Goal: Task Accomplishment & Management: Use online tool/utility

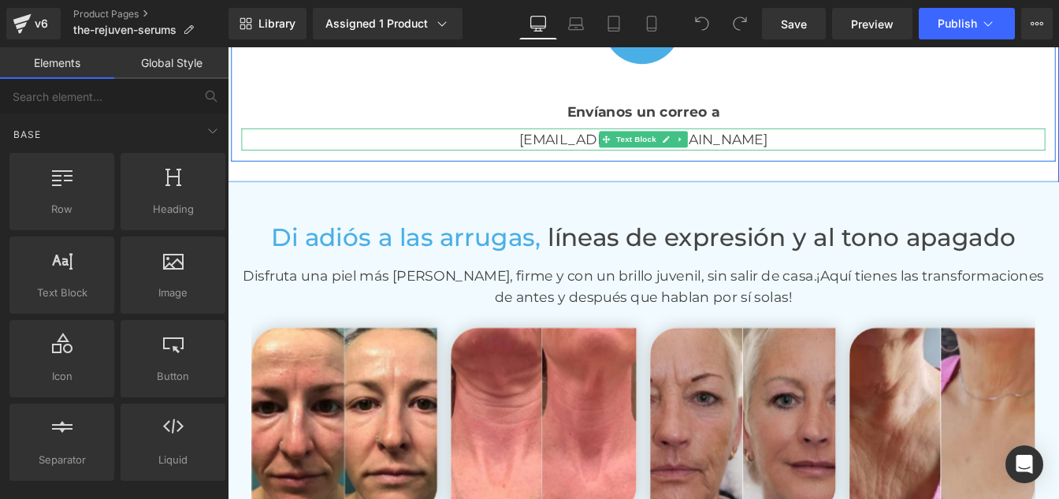
click at [768, 153] on p "[EMAIL_ADDRESS][DOMAIN_NAME]" at bounding box center [705, 152] width 922 height 25
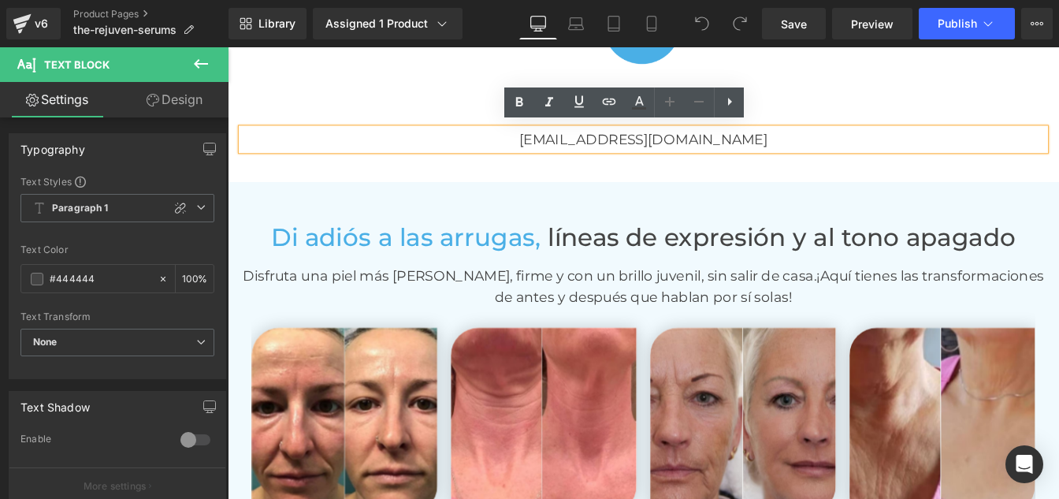
click at [719, 150] on p "[EMAIL_ADDRESS][DOMAIN_NAME]" at bounding box center [705, 152] width 922 height 25
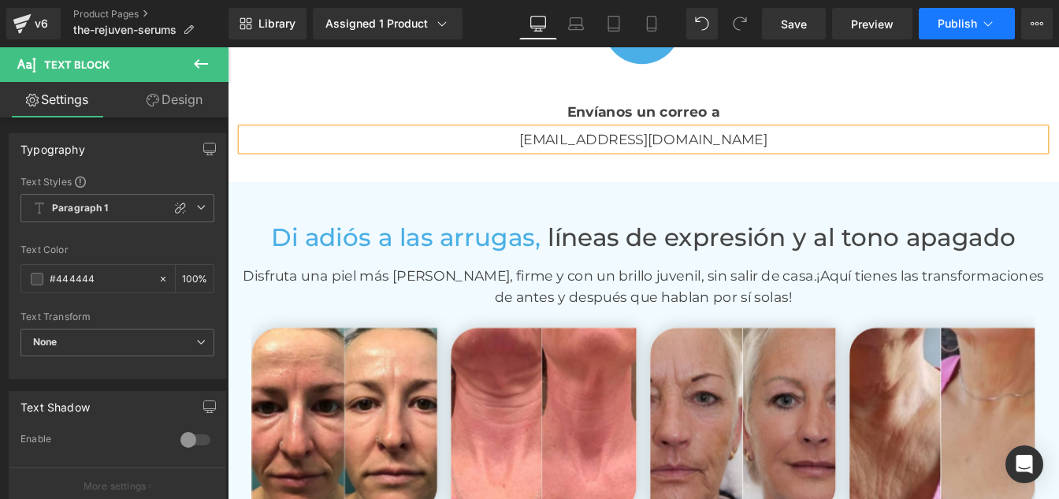
click at [950, 26] on span "Publish" at bounding box center [957, 23] width 39 height 13
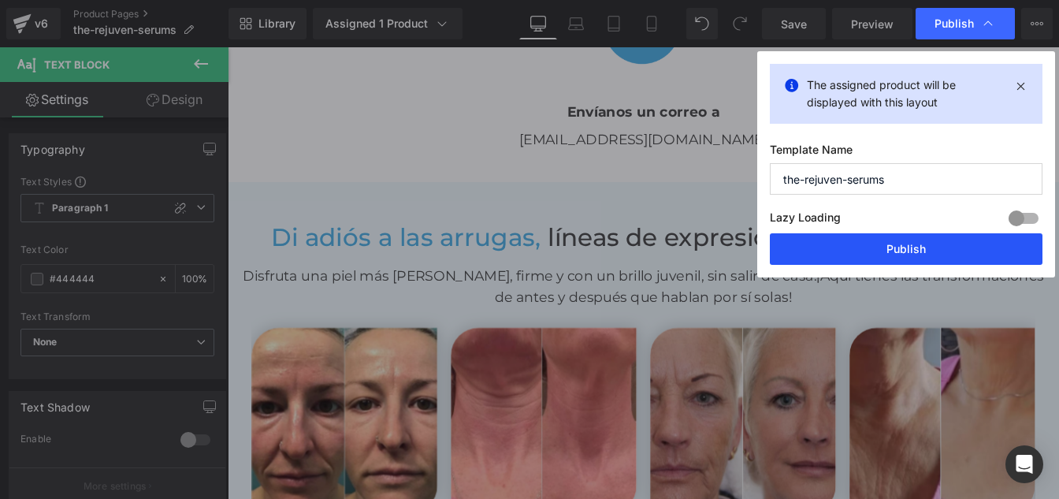
click at [880, 247] on button "Publish" at bounding box center [906, 249] width 273 height 32
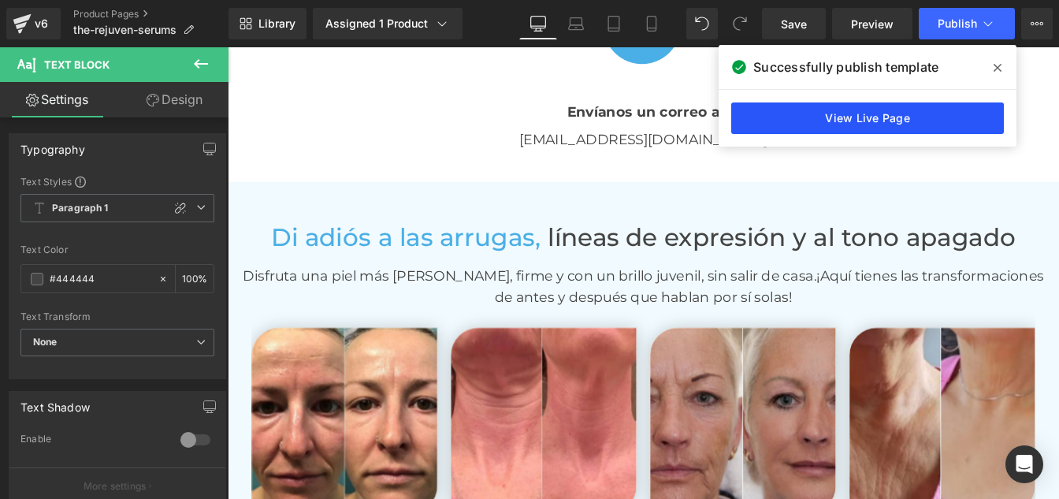
click at [829, 111] on link "View Live Page" at bounding box center [867, 118] width 273 height 32
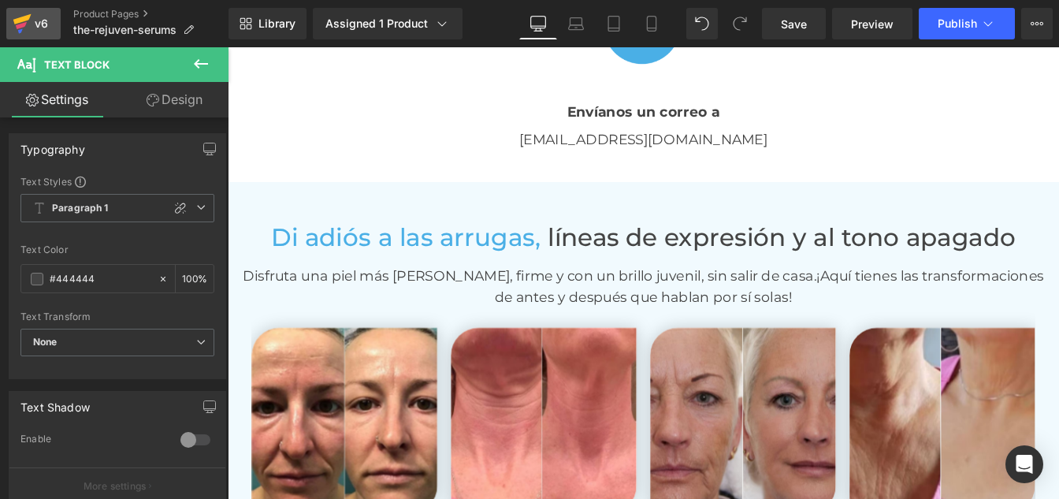
click at [33, 15] on div "v6" at bounding box center [42, 23] width 20 height 20
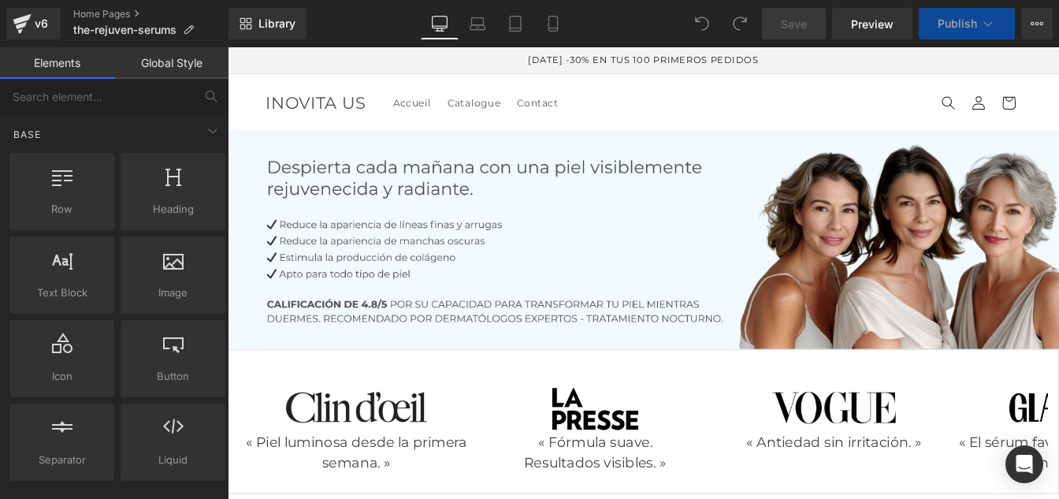
scroll to position [3595, 0]
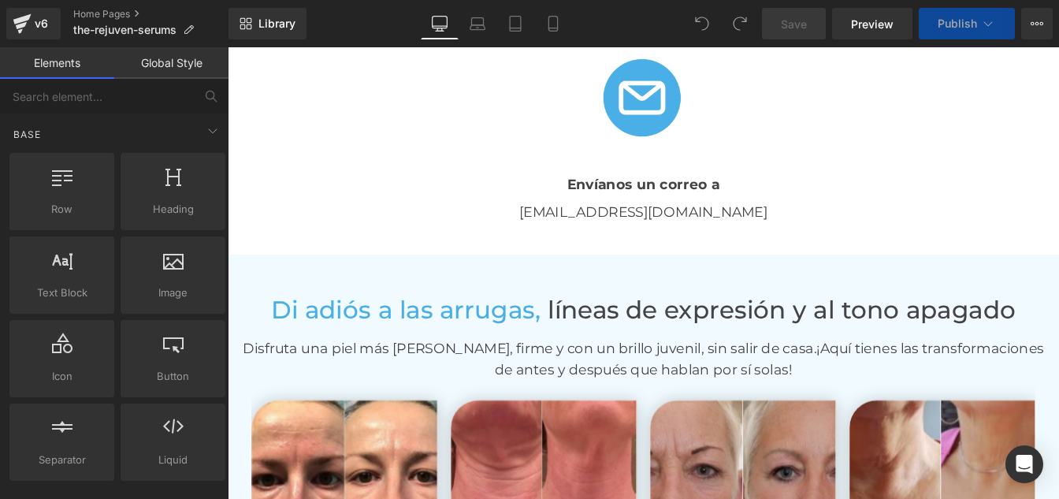
click at [719, 228] on div "info@inovitaus.com Text Block" at bounding box center [705, 236] width 922 height 25
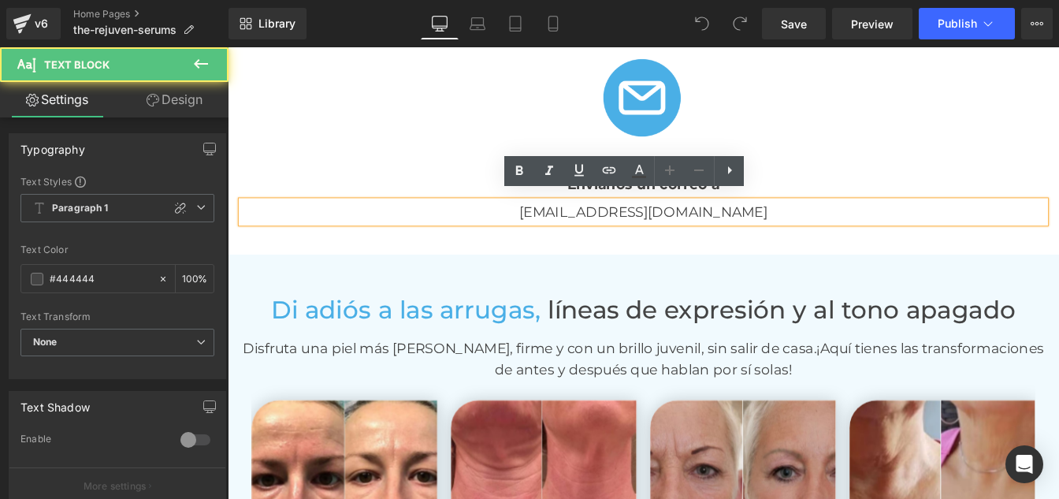
scroll to position [3601, 0]
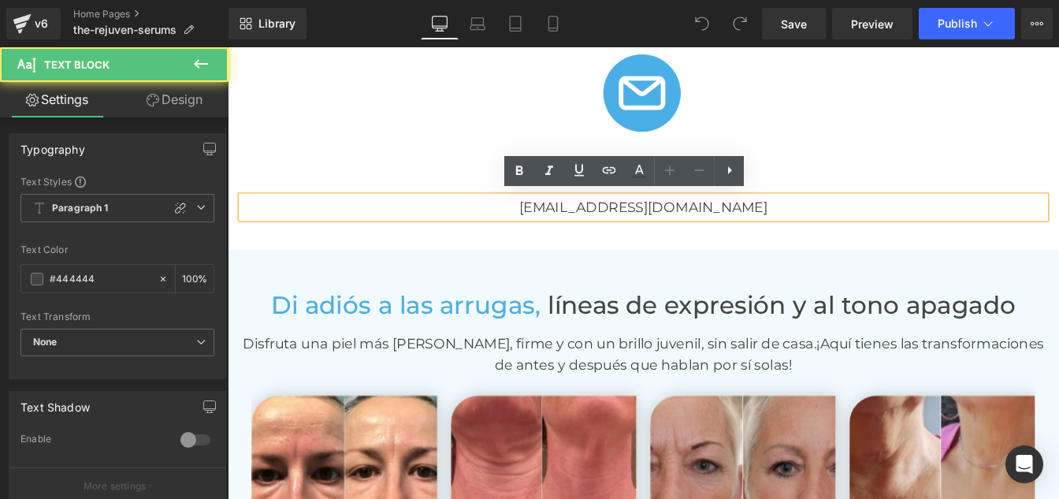
click at [723, 229] on p "[EMAIL_ADDRESS][DOMAIN_NAME]" at bounding box center [705, 230] width 922 height 25
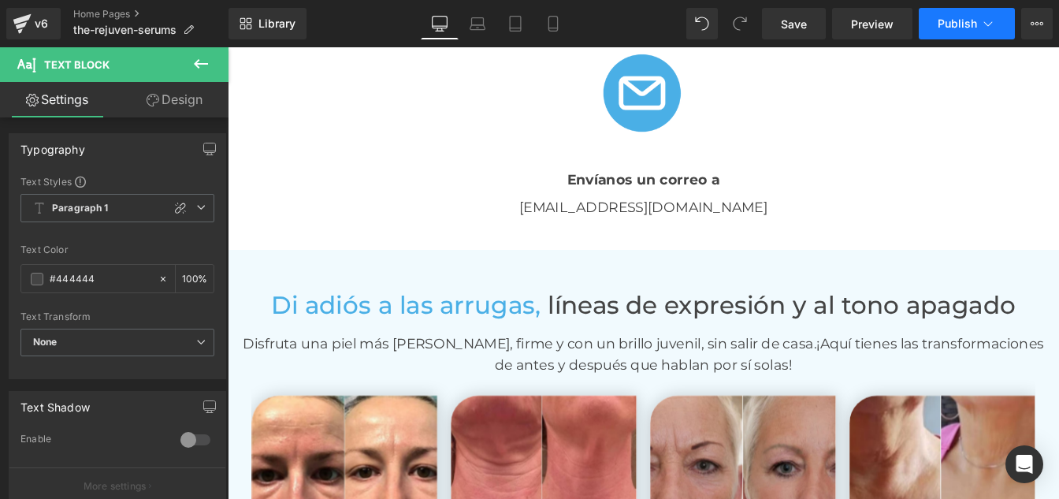
click at [946, 37] on button "Publish" at bounding box center [967, 24] width 96 height 32
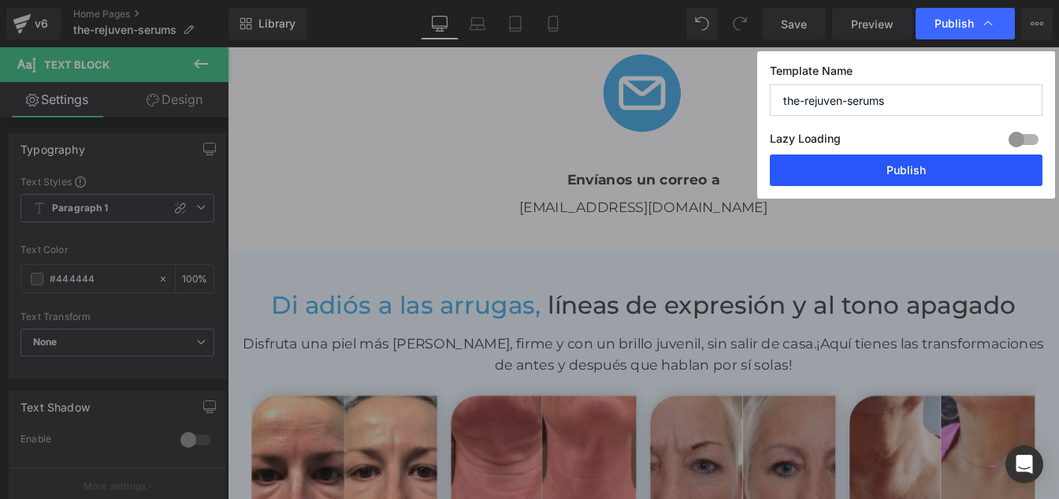
click at [915, 175] on button "Publish" at bounding box center [906, 170] width 273 height 32
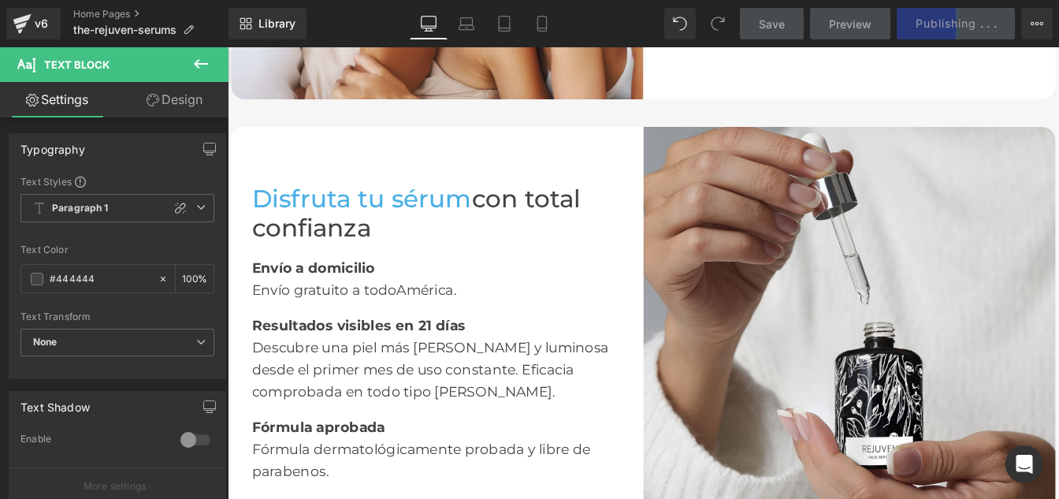
scroll to position [2929, 0]
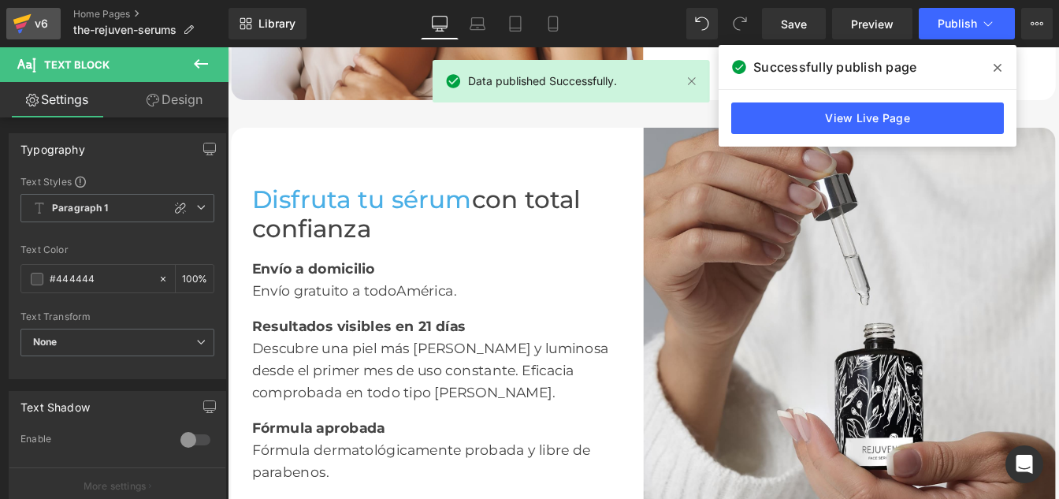
click at [34, 21] on div "v6" at bounding box center [42, 23] width 20 height 20
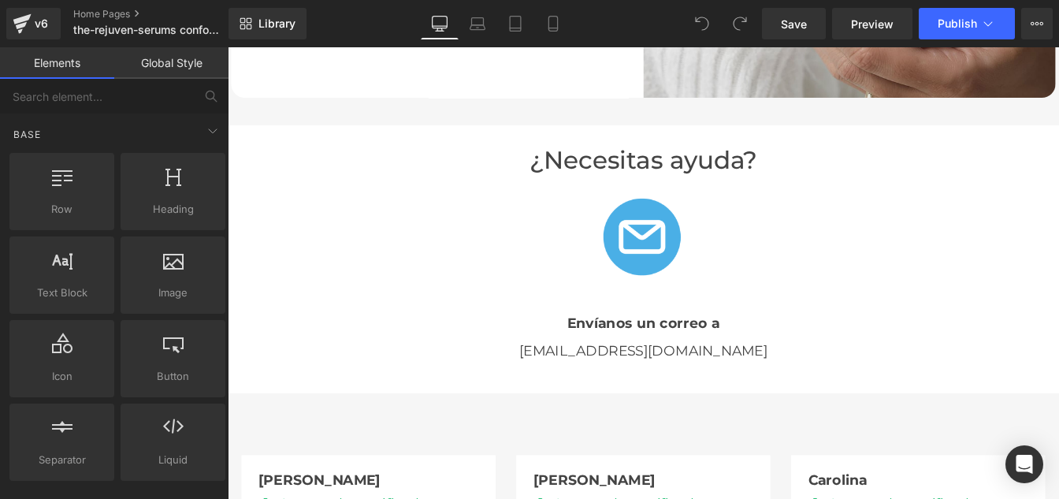
scroll to position [3264, 0]
click at [719, 394] on div "info@inovitaus.com Text Block" at bounding box center [705, 394] width 922 height 25
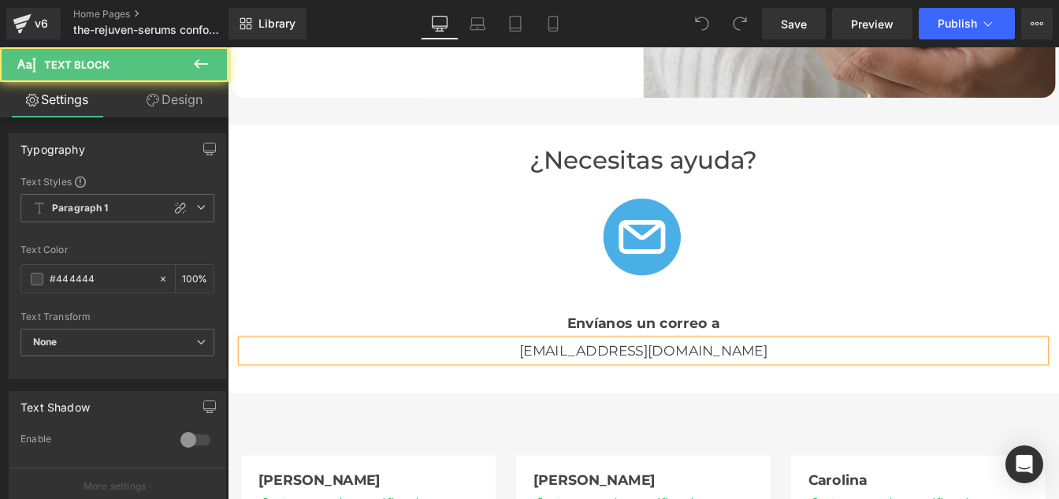
click at [723, 395] on p "[EMAIL_ADDRESS][DOMAIN_NAME]" at bounding box center [705, 394] width 922 height 25
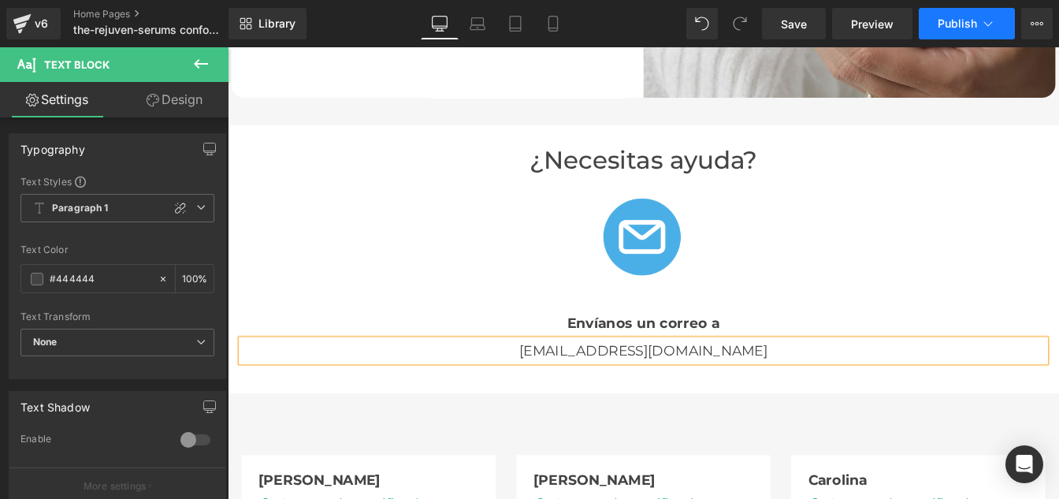
click at [943, 20] on span "Publish" at bounding box center [957, 23] width 39 height 13
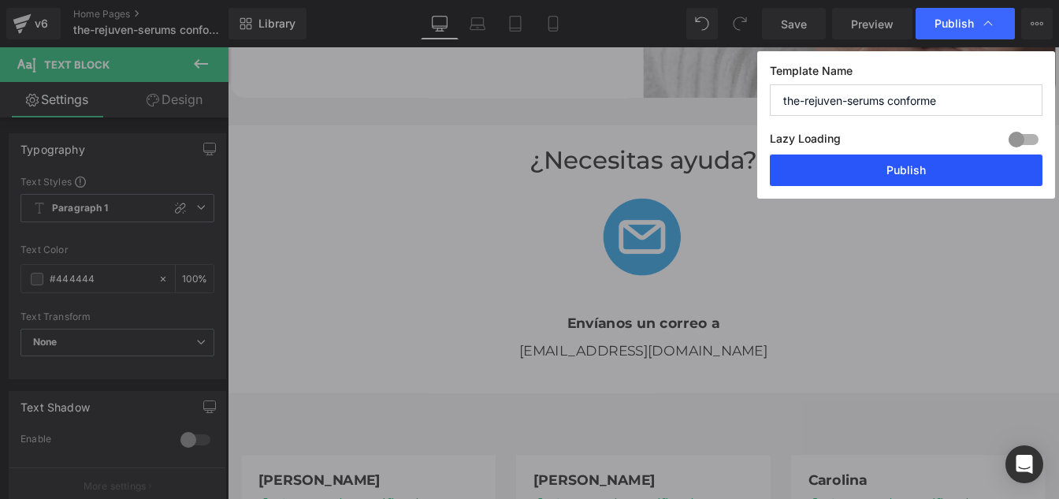
click at [883, 177] on button "Publish" at bounding box center [906, 170] width 273 height 32
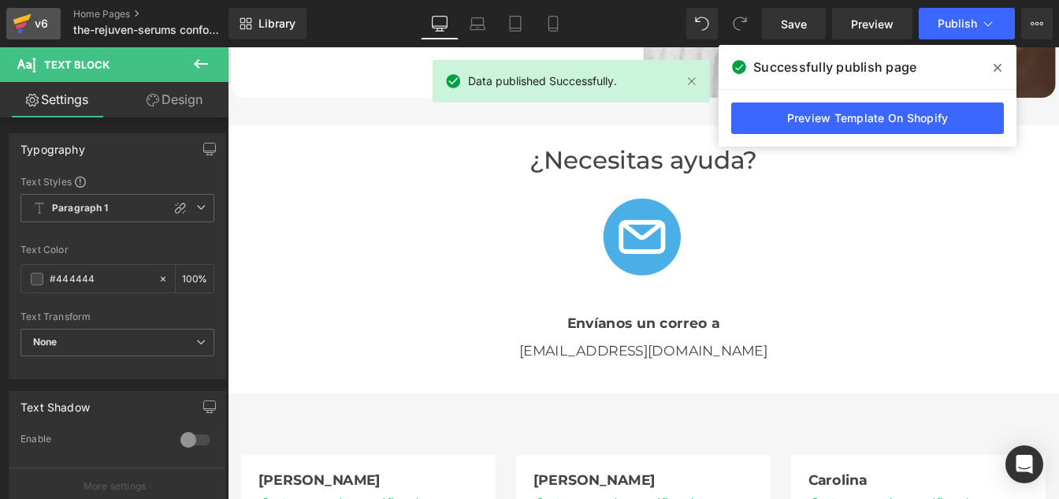
click at [26, 20] on icon at bounding box center [22, 19] width 18 height 10
